Goal: Information Seeking & Learning: Learn about a topic

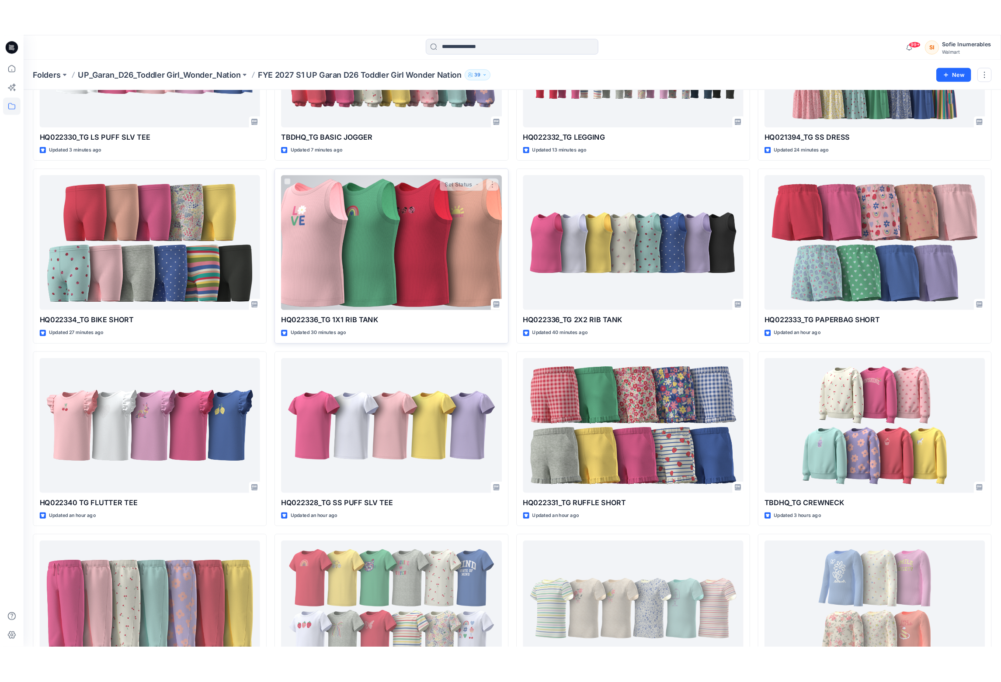
scroll to position [156, 0]
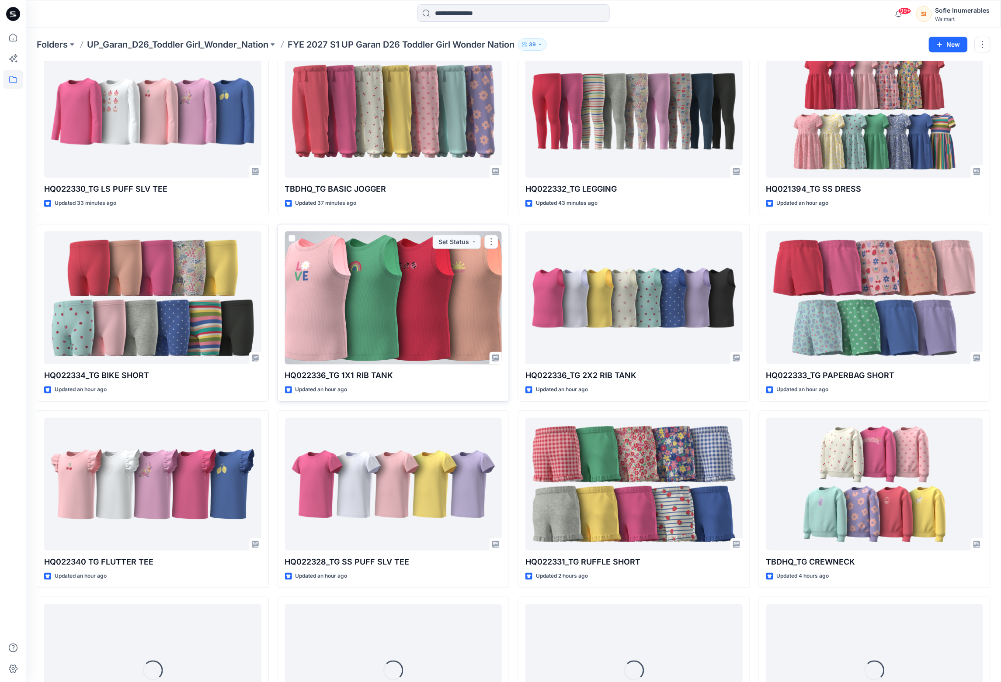
scroll to position [62, 0]
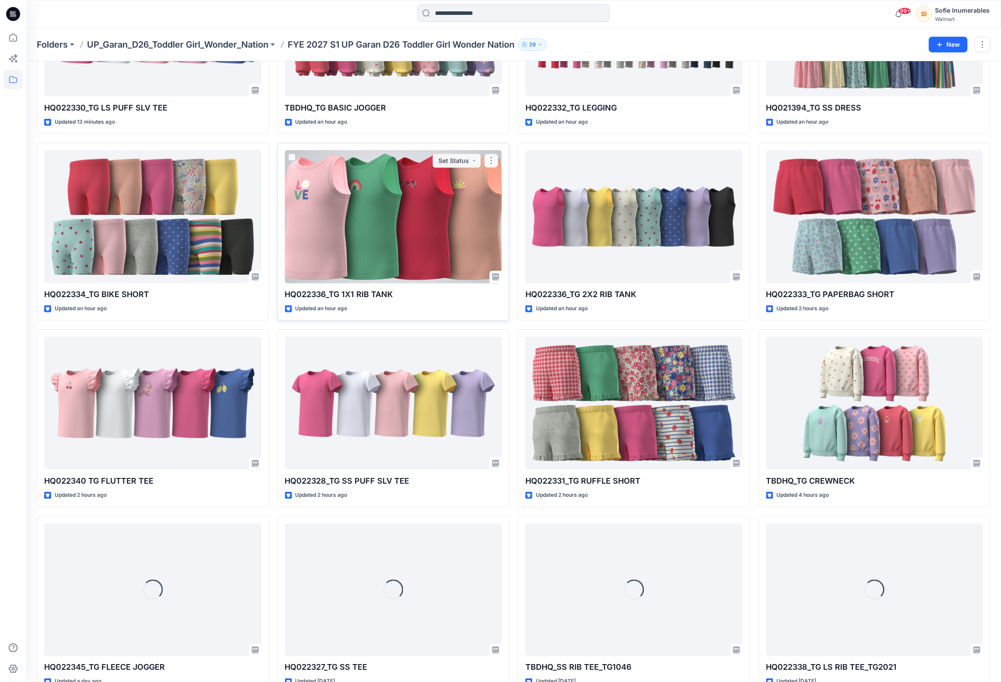
scroll to position [207, 0]
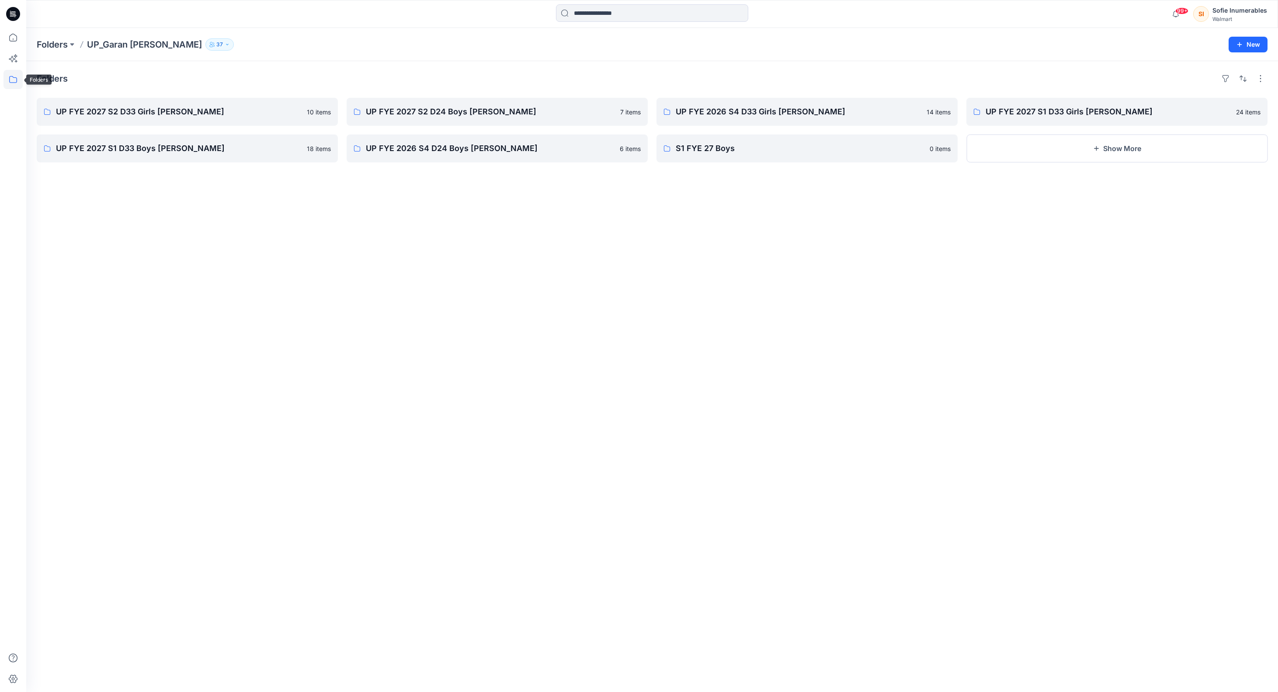
click at [15, 78] on icon at bounding box center [12, 79] width 19 height 19
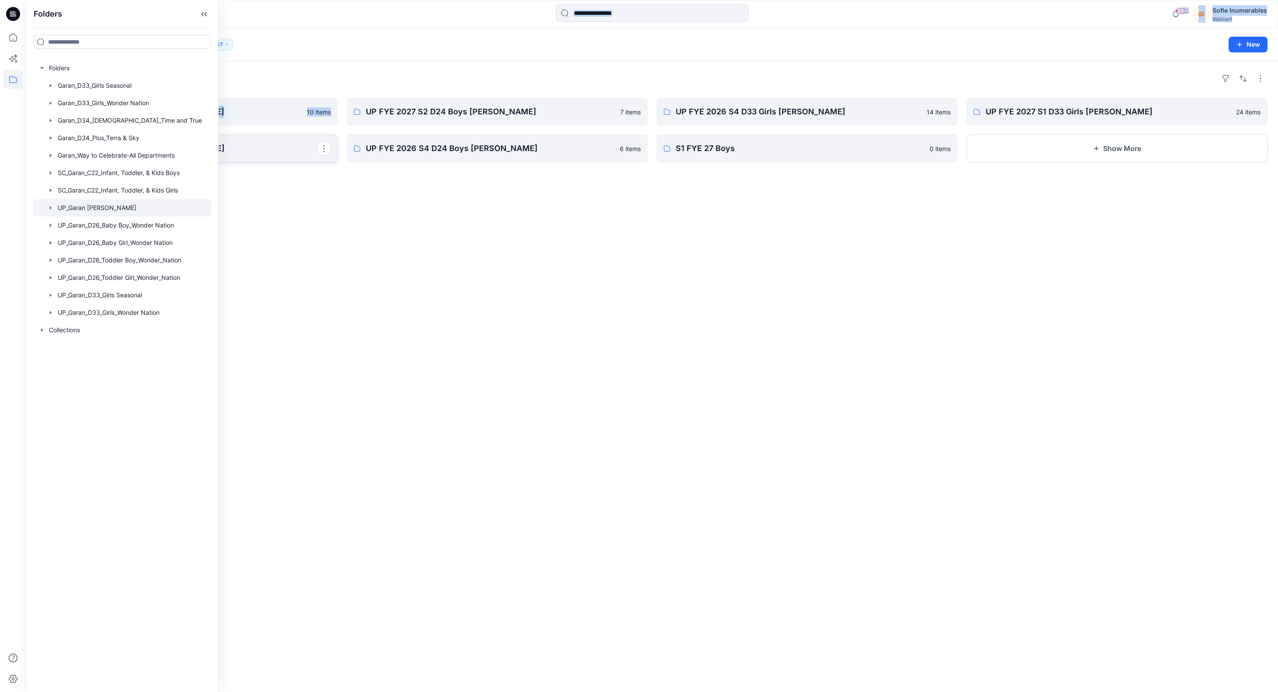
click at [225, 161] on div "Folders Folders Garan_D33_Girls Seasonal Garan_D33_Girls_Wonder Nation Garan_D3…" at bounding box center [639, 346] width 1278 height 692
drag, startPoint x: 218, startPoint y: 162, endPoint x: 300, endPoint y: 170, distance: 82.9
click at [301, 168] on div "Folders Folders Garan_D33_Girls Seasonal Garan_D33_Girls_Wonder Nation Garan_D3…" at bounding box center [639, 346] width 1278 height 692
click at [54, 89] on icon "button" at bounding box center [50, 85] width 7 height 7
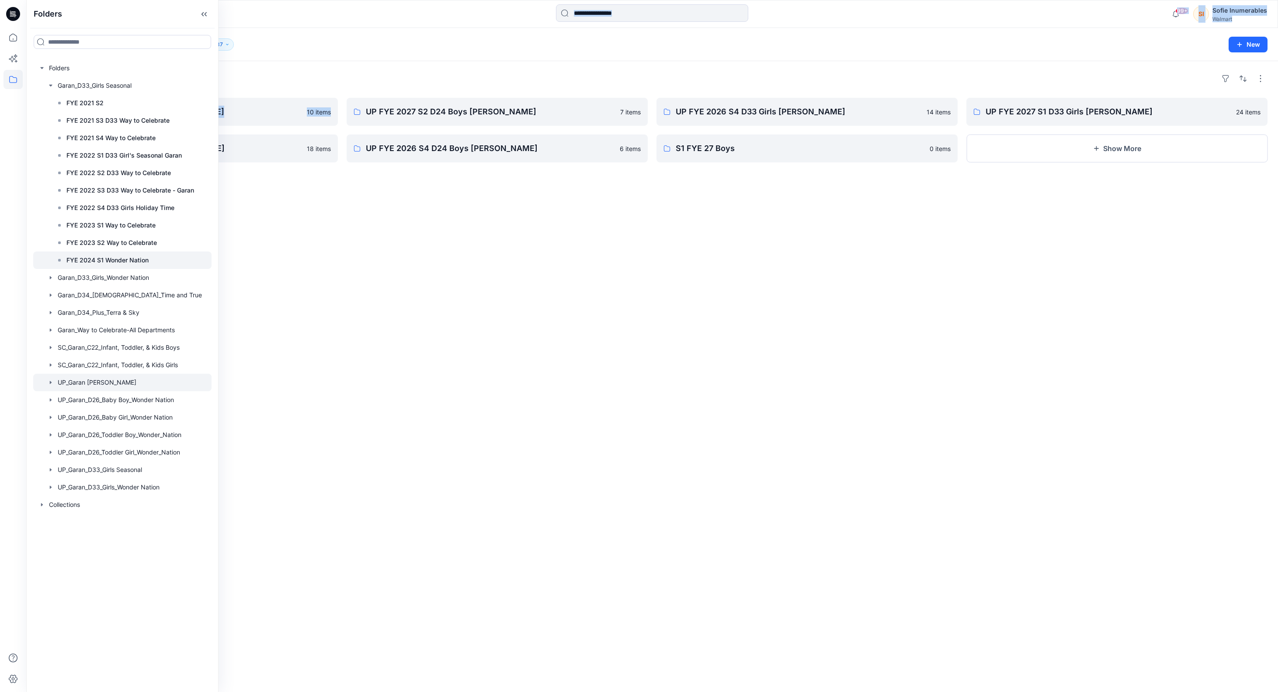
click at [131, 266] on p "FYE 2024 S1 Wonder Nation" at bounding box center [107, 260] width 82 height 10
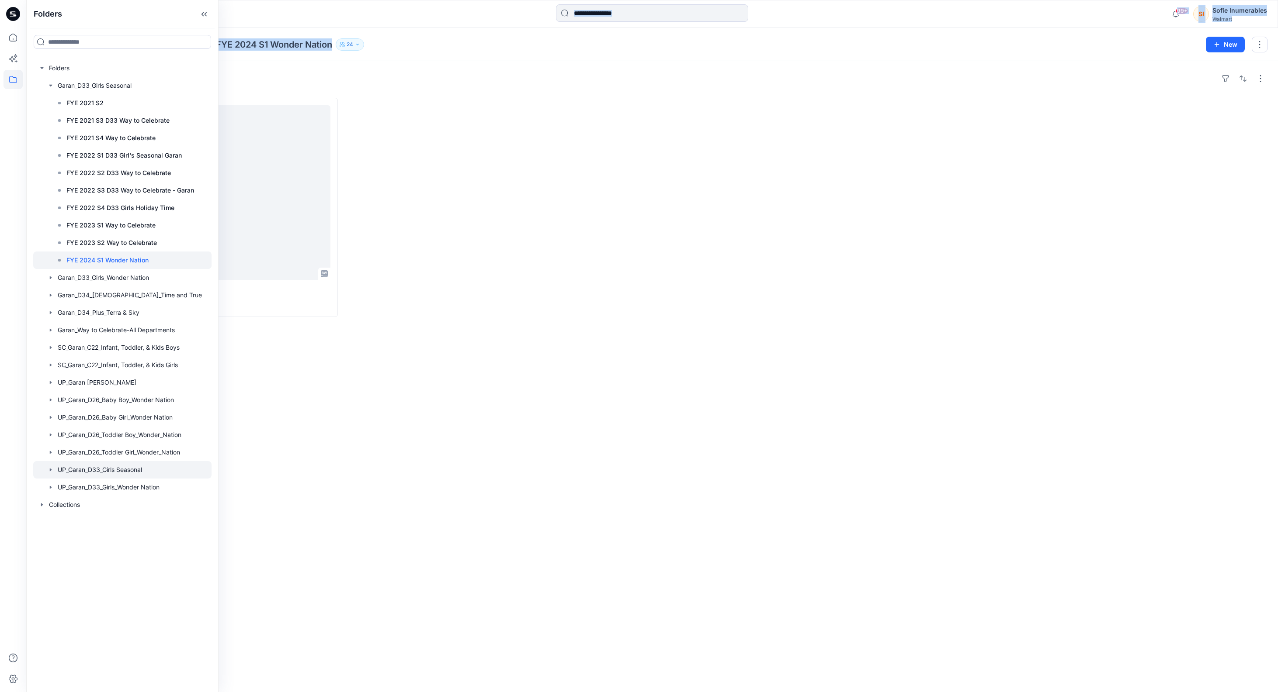
click at [52, 474] on icon "button" at bounding box center [50, 470] width 7 height 7
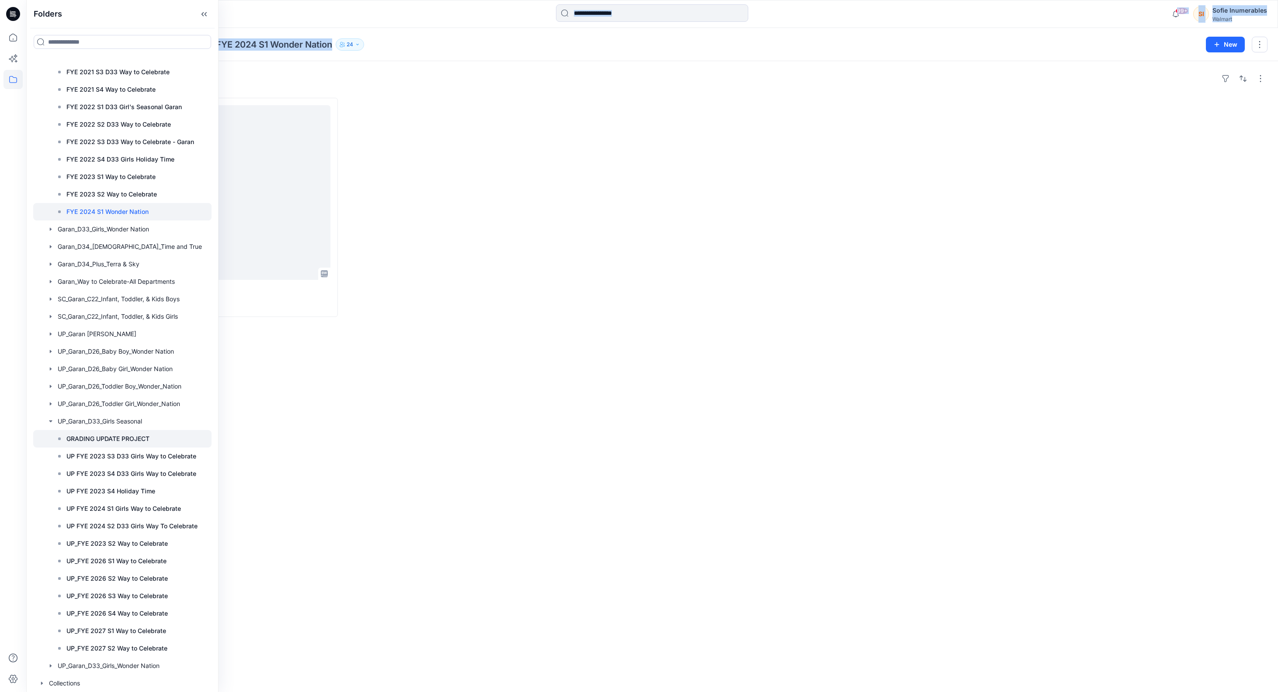
scroll to position [122, 0]
click at [166, 626] on p "UP_FYE 2027 S1 Way to Celebrate" at bounding box center [116, 631] width 100 height 10
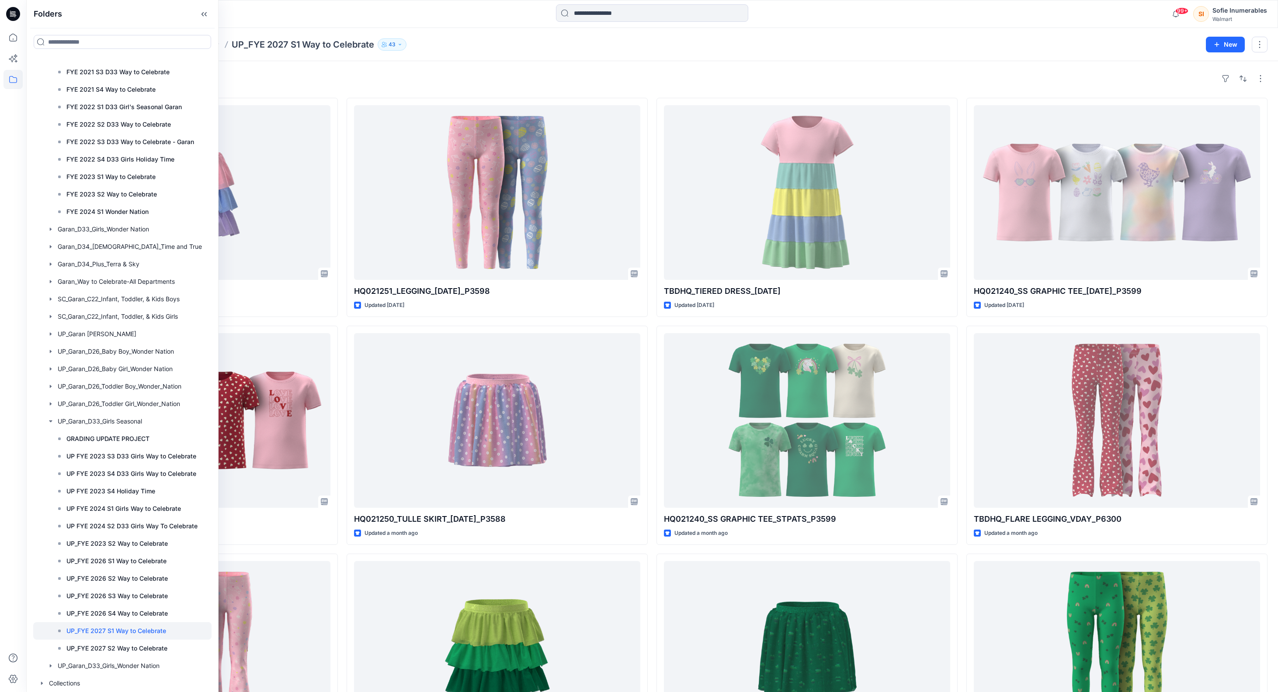
click at [245, 13] on div at bounding box center [182, 13] width 313 height 19
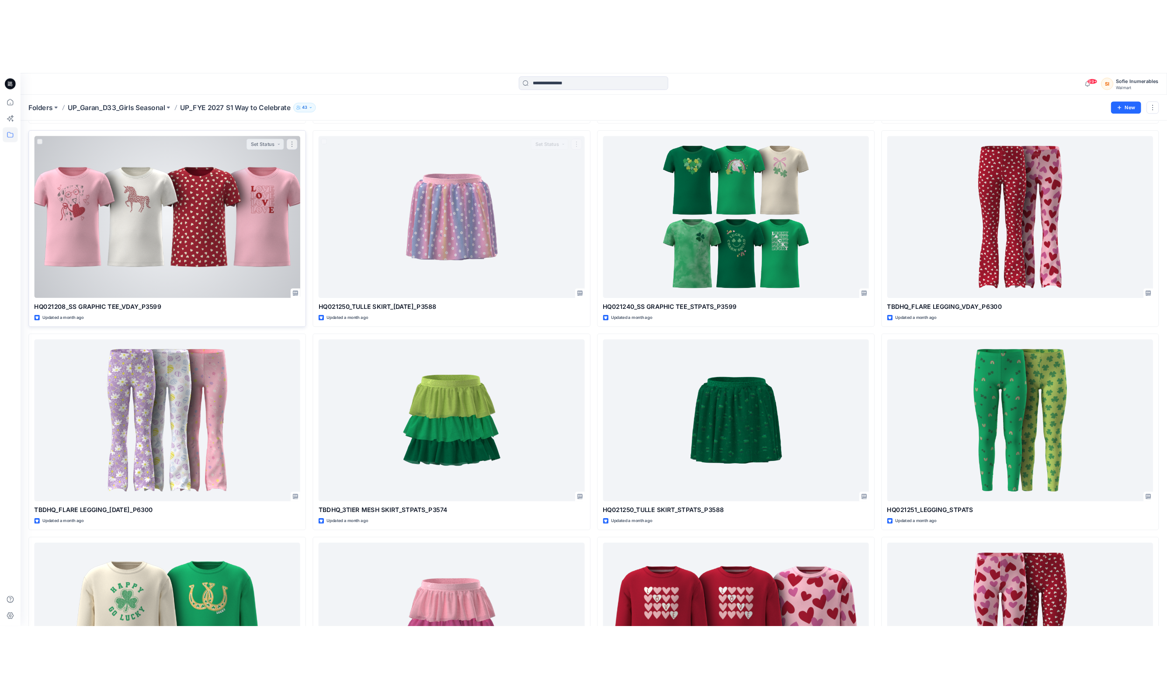
scroll to position [289, 0]
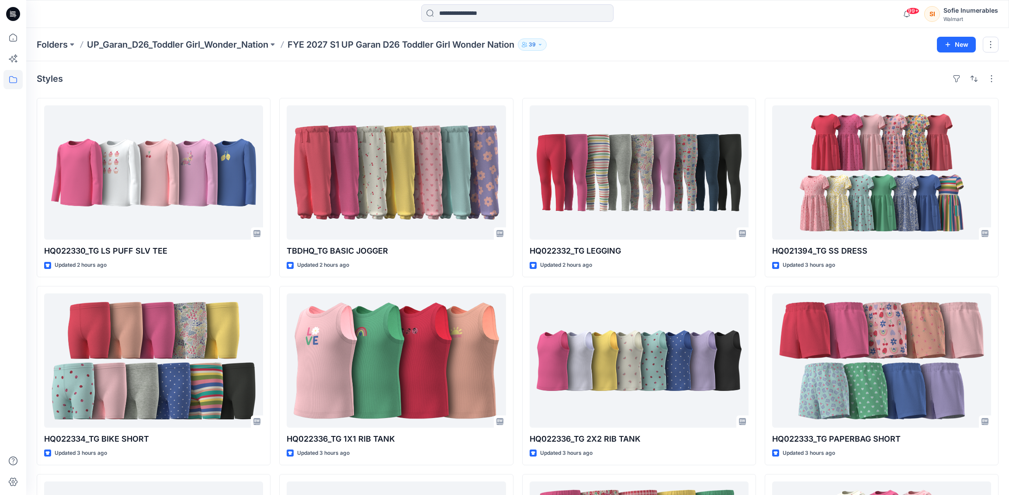
scroll to position [207, 0]
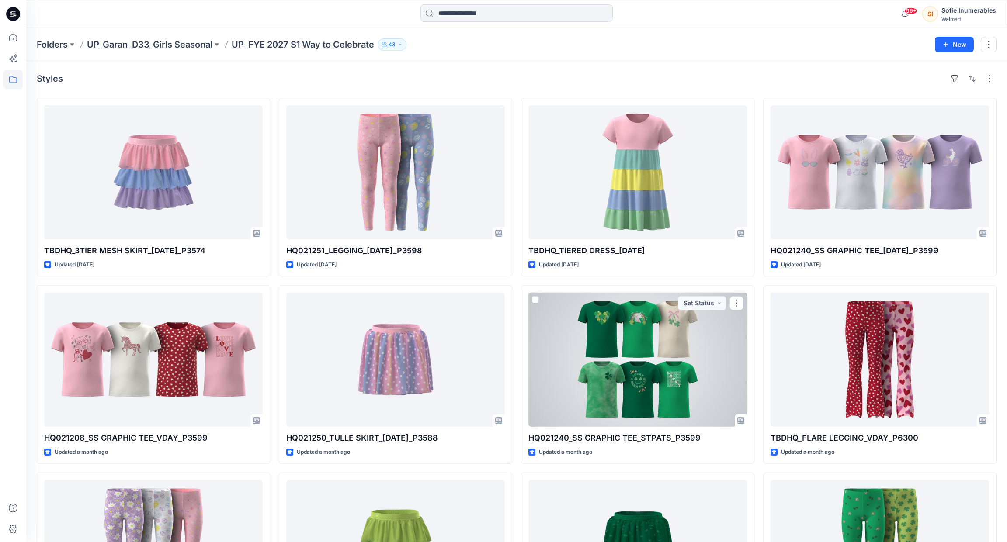
scroll to position [289, 0]
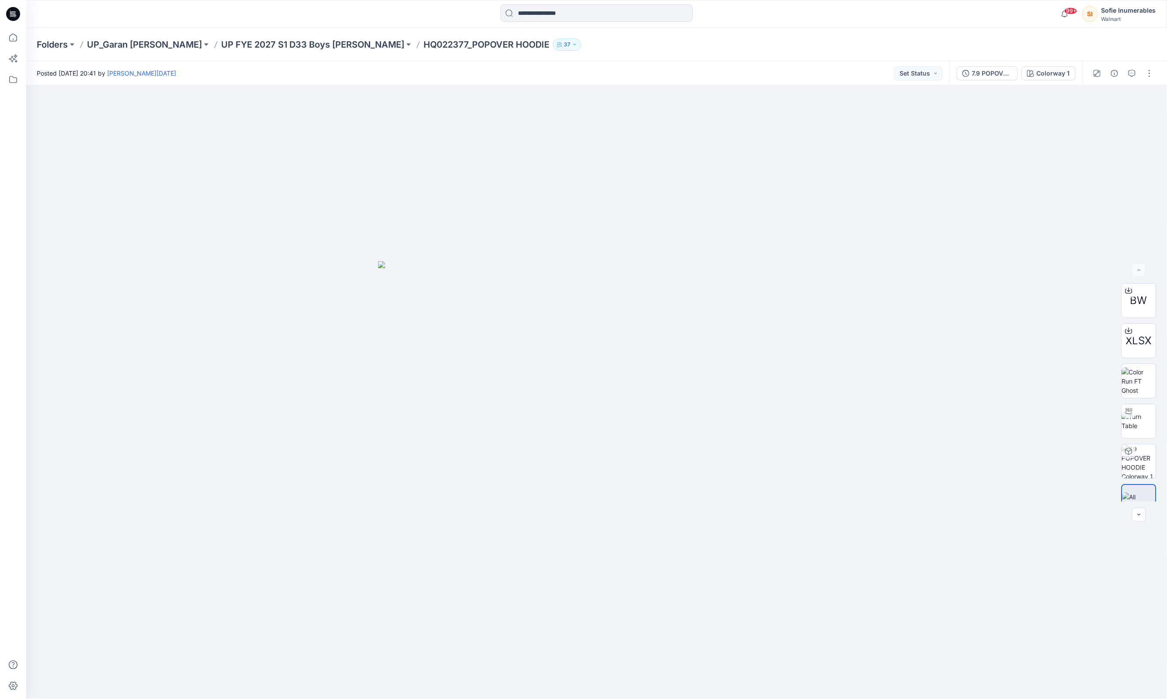
click at [274, 46] on p "UP FYE 2027 S1 D33 Boys [PERSON_NAME]" at bounding box center [312, 44] width 183 height 12
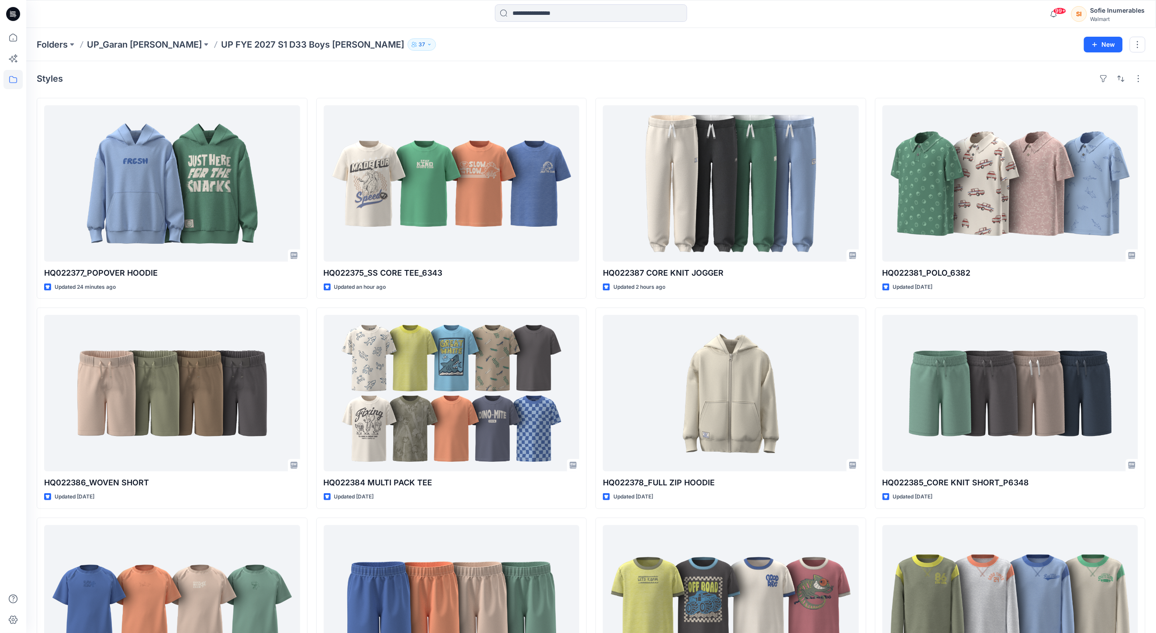
click at [467, 52] on div "Folders UP_Garan Littles UP FYE 2027 S1 D33 Boys Littles 37 New" at bounding box center [591, 44] width 1130 height 33
drag, startPoint x: 376, startPoint y: 76, endPoint x: 415, endPoint y: 20, distance: 68.7
click at [374, 76] on div "Styles" at bounding box center [591, 79] width 1109 height 14
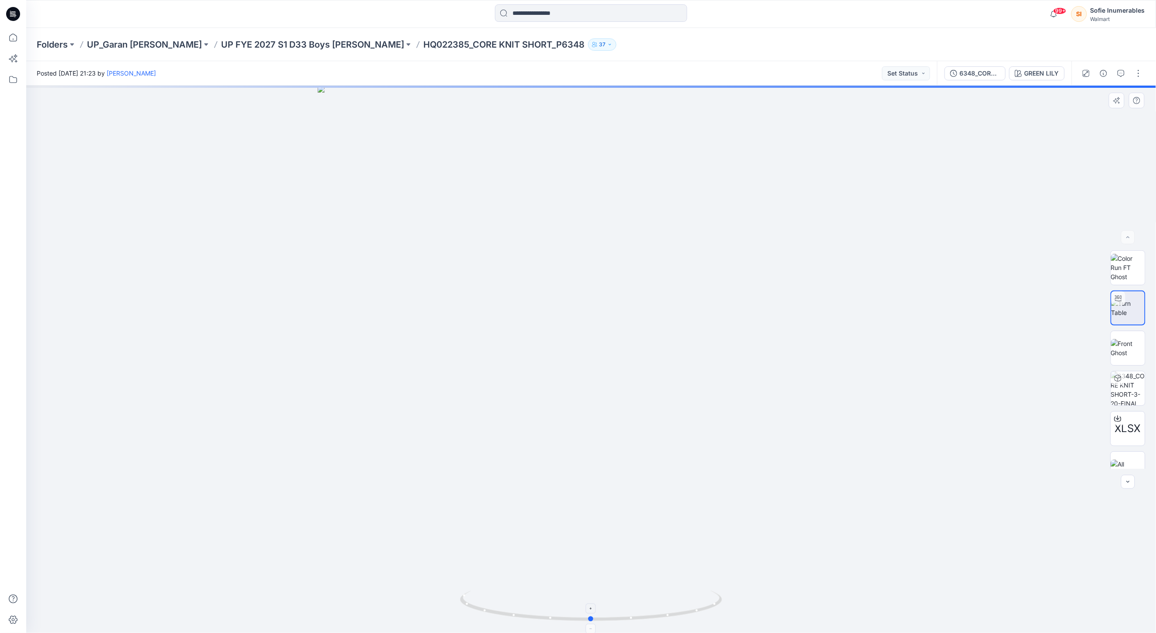
drag, startPoint x: 589, startPoint y: 585, endPoint x: 590, endPoint y: 617, distance: 31.5
click at [586, 603] on div at bounding box center [591, 359] width 1130 height 547
drag, startPoint x: 592, startPoint y: 621, endPoint x: 662, endPoint y: 611, distance: 70.6
click at [669, 615] on icon at bounding box center [592, 607] width 264 height 33
click at [404, 46] on button at bounding box center [408, 44] width 9 height 12
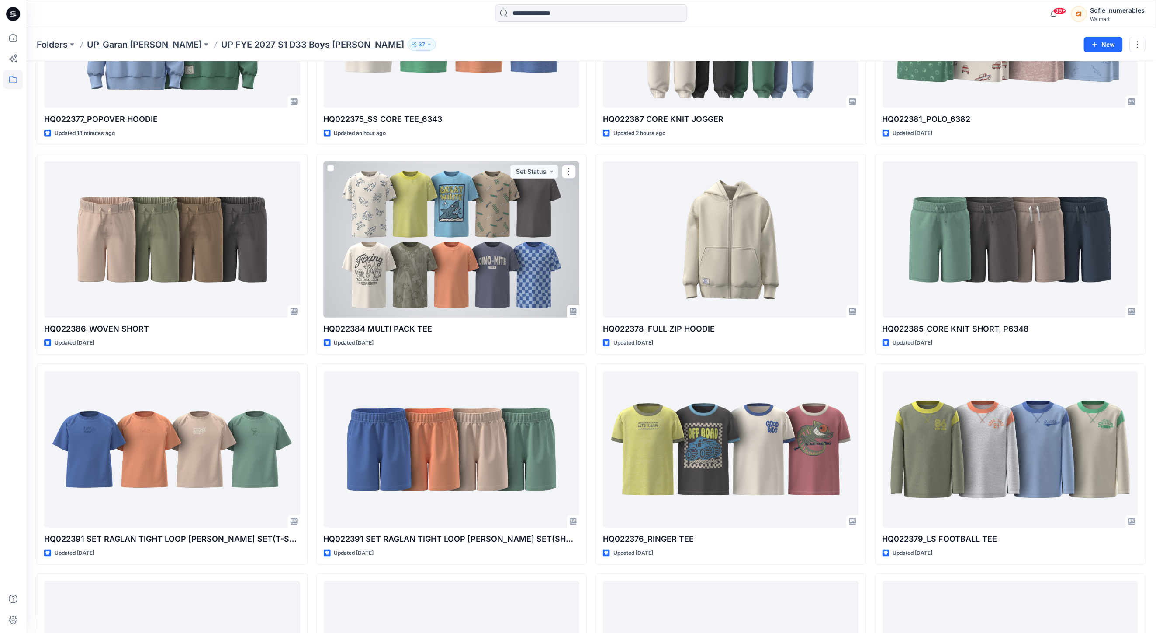
scroll to position [84, 0]
